Goal: Task Accomplishment & Management: Manage account settings

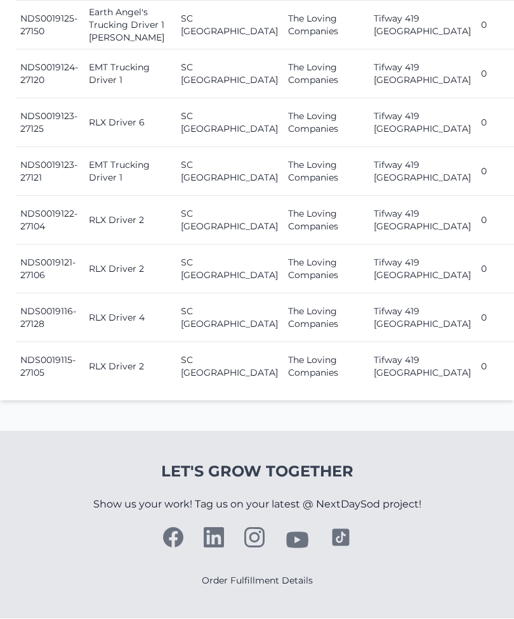
scroll to position [1868, 0]
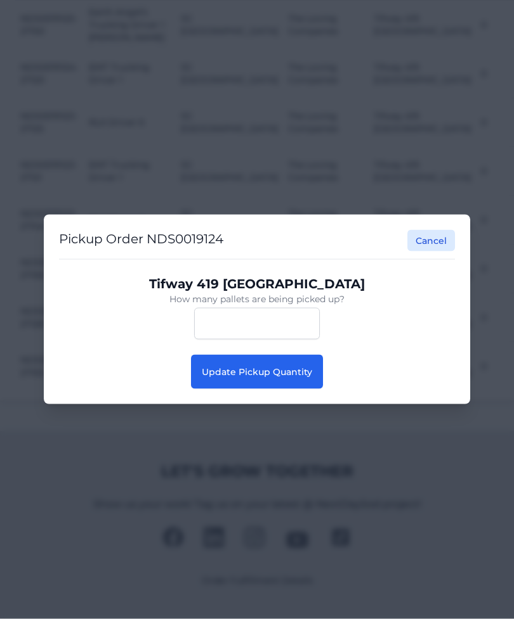
scroll to position [1869, 0]
click at [299, 378] on span "Update Pickup Quantity" at bounding box center [257, 371] width 110 height 11
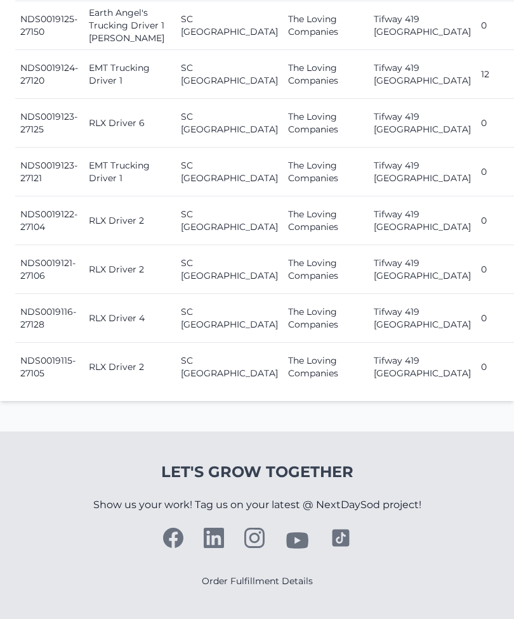
scroll to position [1904, 0]
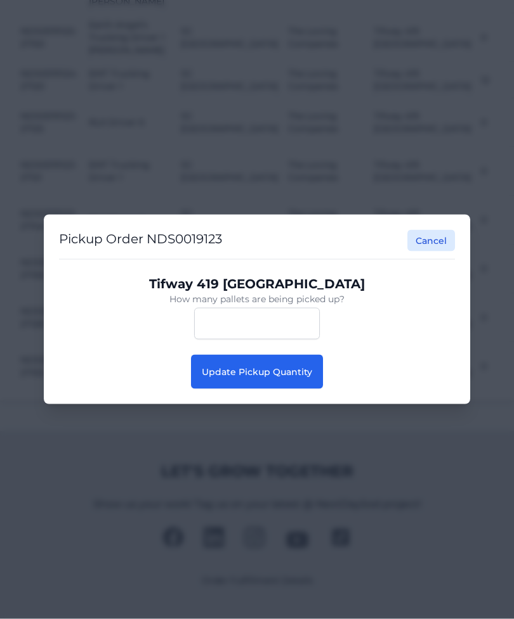
scroll to position [1905, 0]
click at [287, 378] on span "Update Pickup Quantity" at bounding box center [257, 371] width 110 height 11
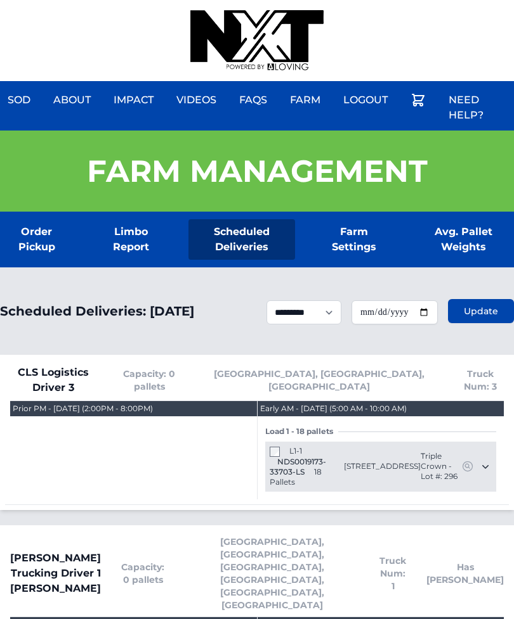
click at [191, 6] on div at bounding box center [256, 40] width 133 height 81
click at [172, 8] on div "Sod About Impact Videos FAQs Need Help? Farm My Account Logout" at bounding box center [257, 40] width 514 height 81
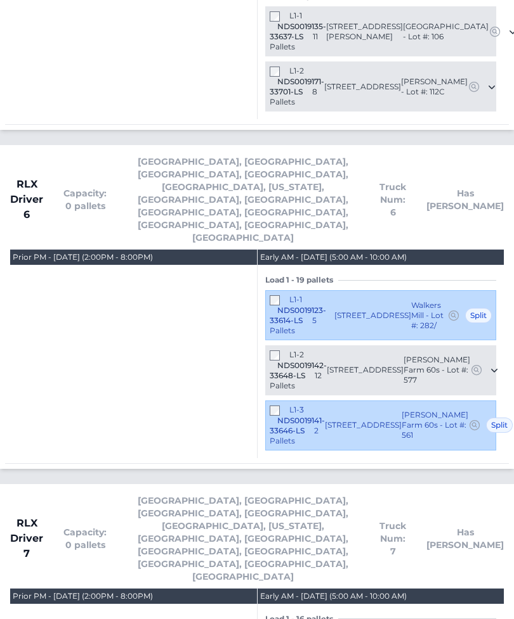
scroll to position [3619, 0]
click at [88, 250] on div "Prior PM - Tuesday September 23, 2025 (2:00PM - 8:00PM)" at bounding box center [133, 354] width 247 height 209
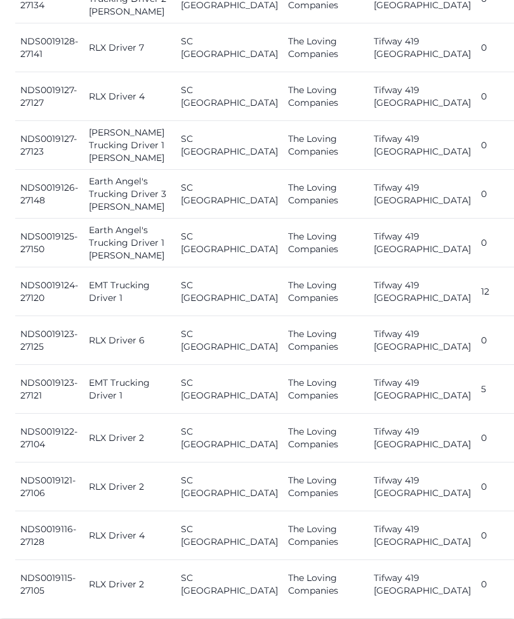
scroll to position [1683, 0]
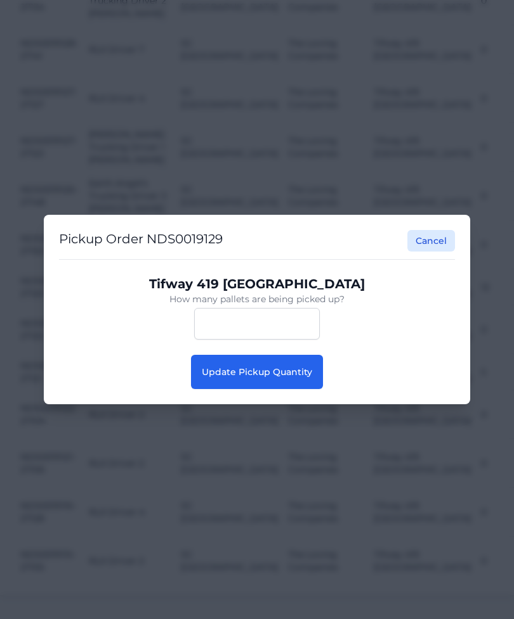
click at [210, 375] on span "Update Pickup Quantity" at bounding box center [257, 371] width 110 height 11
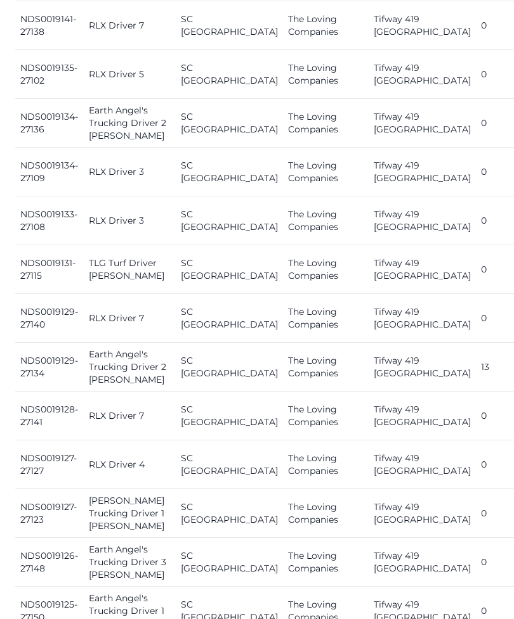
scroll to position [1321, 0]
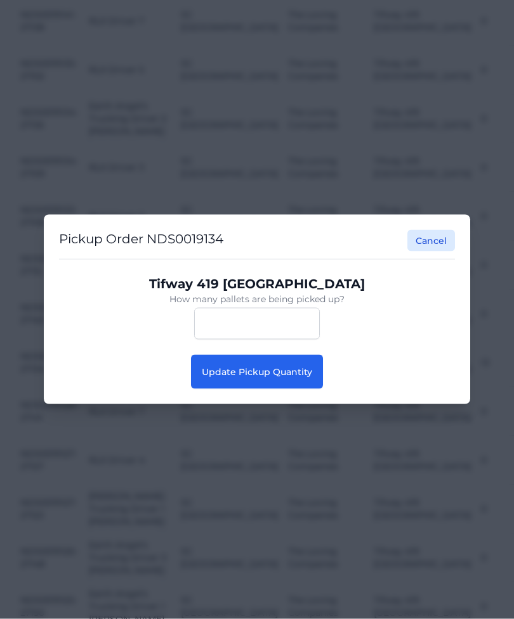
scroll to position [1321, 0]
click at [228, 378] on span "Update Pickup Quantity" at bounding box center [257, 371] width 110 height 11
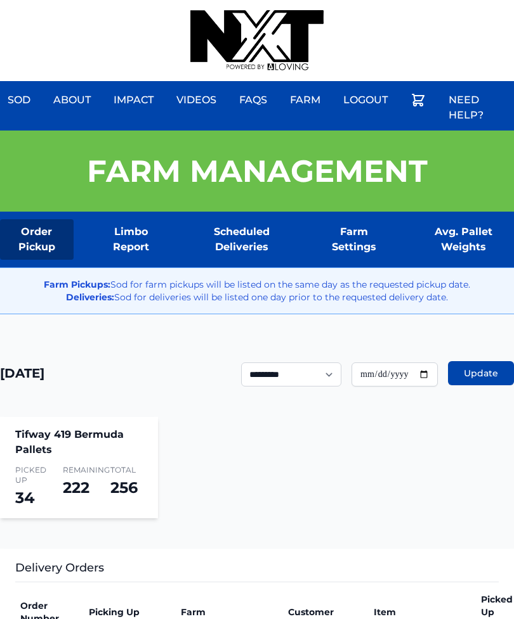
click at [262, 271] on div "Farm Pickups: Sod for farm pickups will be listed on the same day as the reques…" at bounding box center [257, 291] width 534 height 47
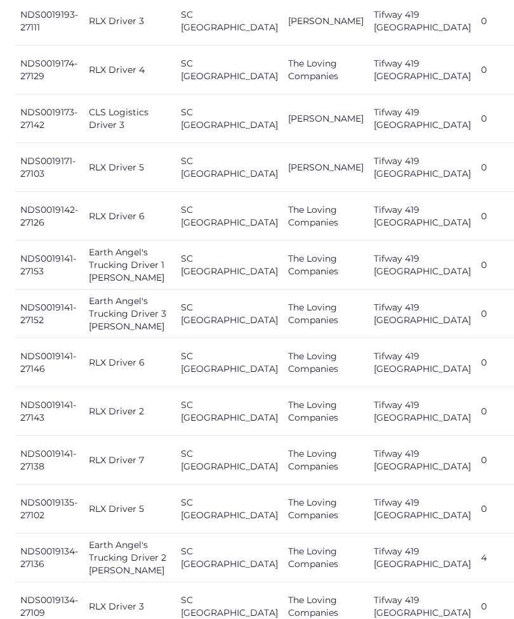
scroll to position [878, 0]
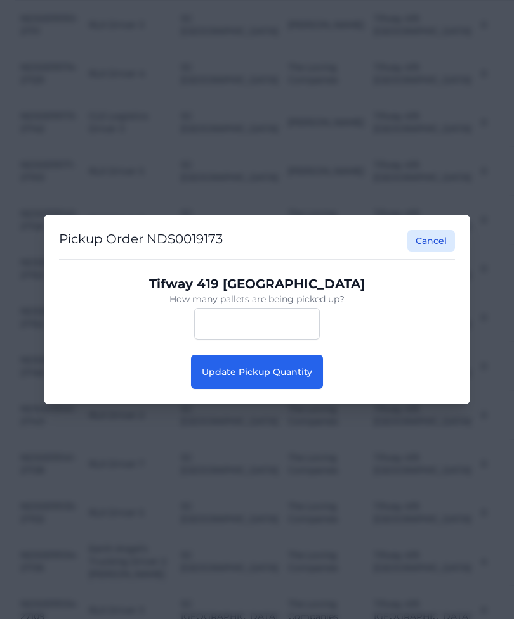
click at [228, 371] on span "Update Pickup Quantity" at bounding box center [257, 371] width 110 height 11
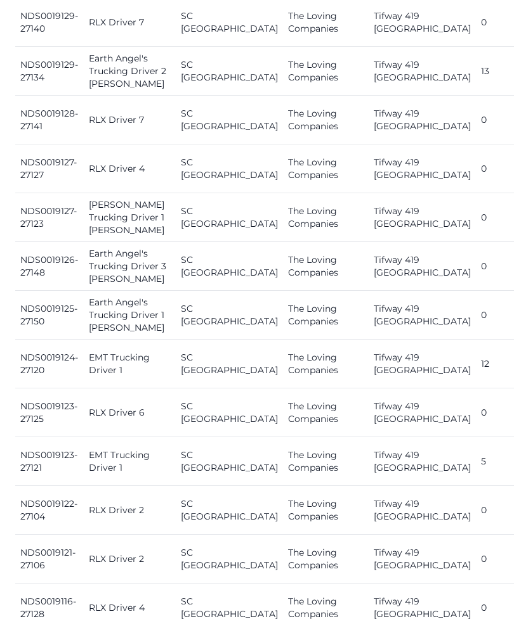
scroll to position [1612, 0]
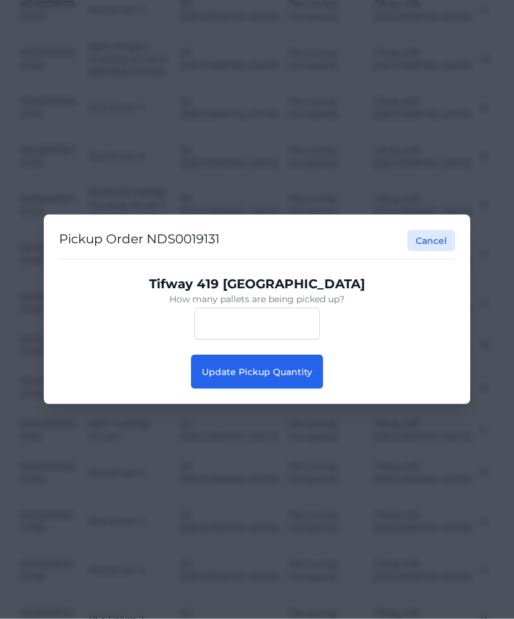
scroll to position [1612, 0]
click at [223, 375] on span "Update Pickup Quantity" at bounding box center [257, 371] width 110 height 11
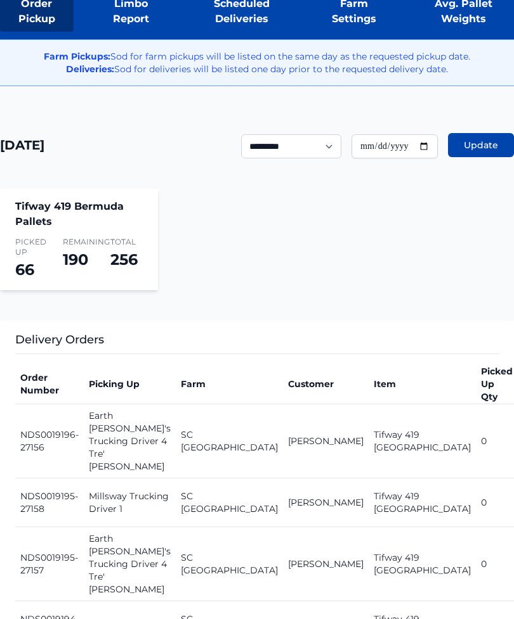
scroll to position [228, 0]
